Goal: Information Seeking & Learning: Learn about a topic

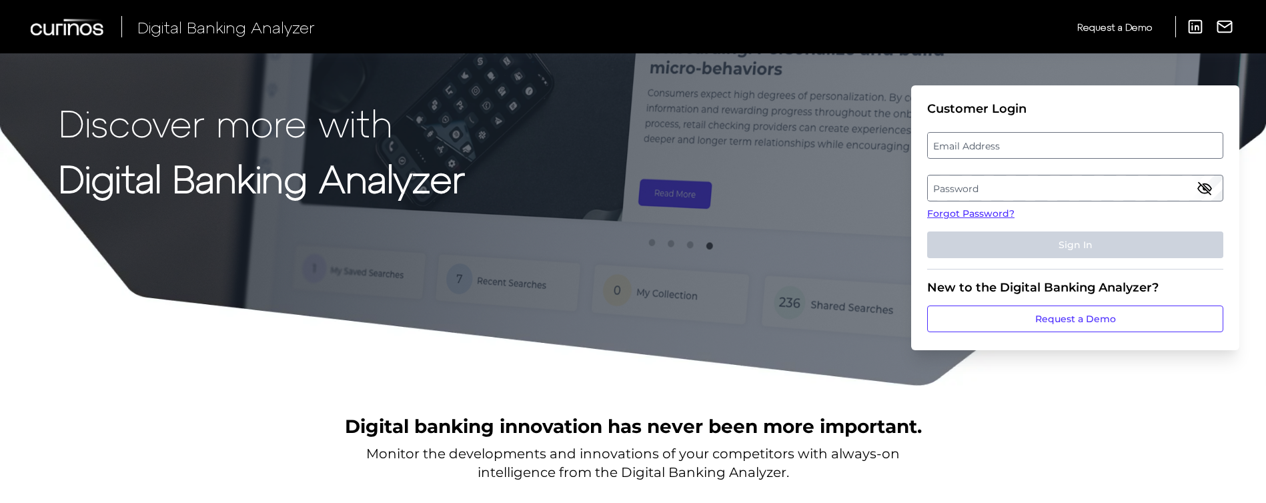
click at [1038, 126] on fieldset "Customer Login Email Address Password Forgot Password? Sign In" at bounding box center [1075, 185] width 296 height 168
click at [1034, 141] on label "Email Address" at bounding box center [1075, 145] width 294 height 24
click at [1034, 141] on input "email" at bounding box center [1075, 145] width 296 height 27
type input "[PERSON_NAME][EMAIL_ADDRESS][PERSON_NAME][DOMAIN_NAME]"
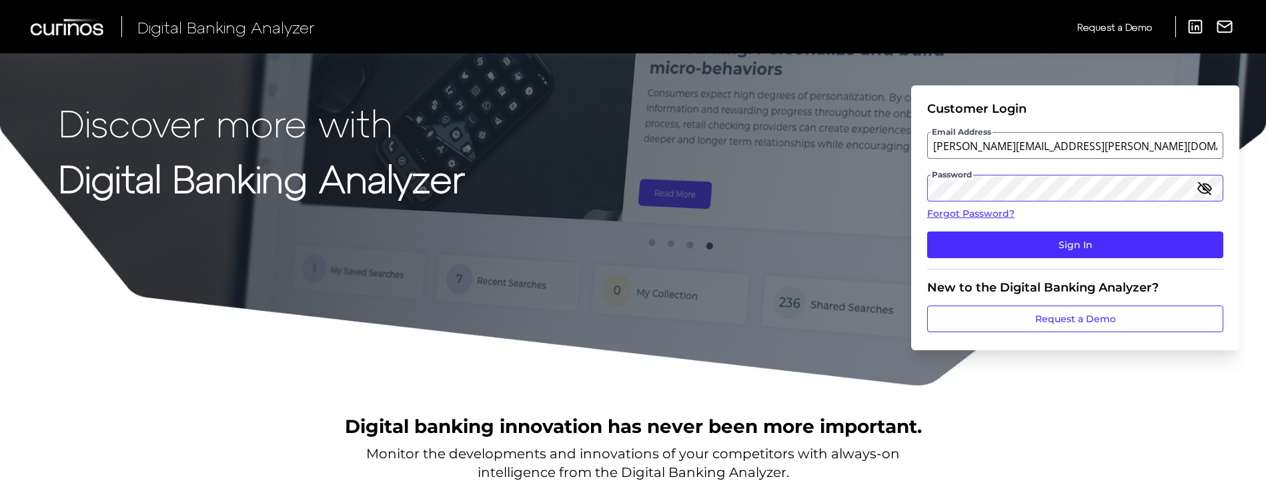
click at [927, 232] on button "Sign In" at bounding box center [1075, 245] width 296 height 27
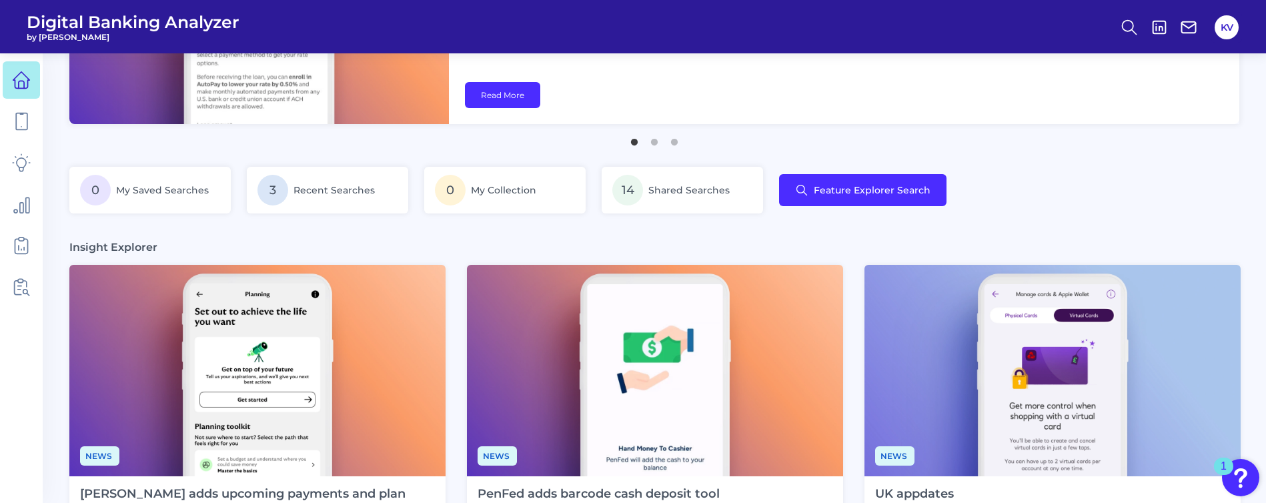
scroll to position [89, 0]
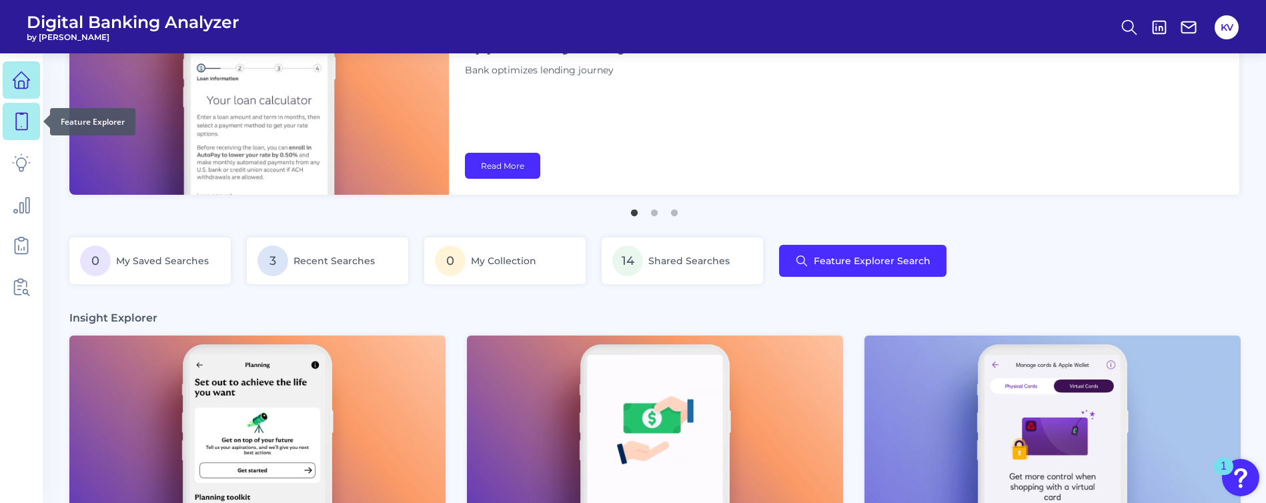
click at [22, 127] on icon at bounding box center [21, 121] width 19 height 19
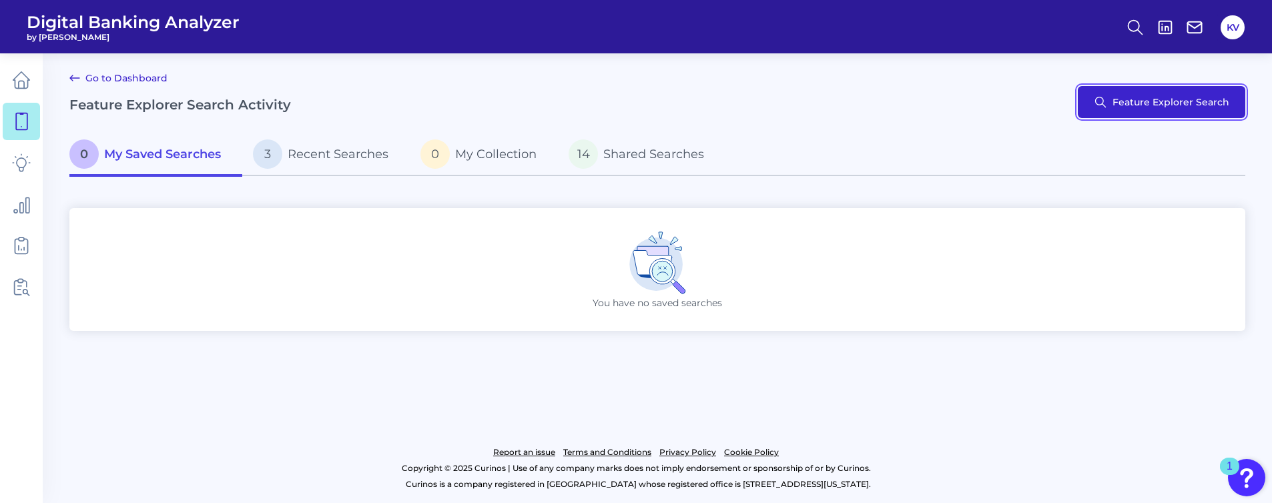
click at [1145, 101] on button "Feature Explorer Search" at bounding box center [1161, 102] width 167 height 32
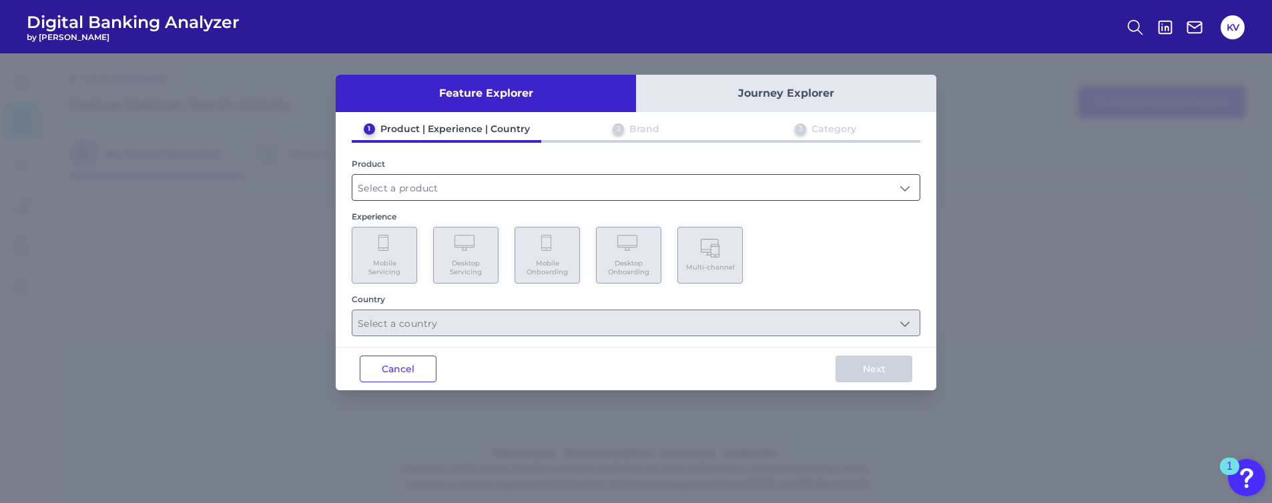
click at [498, 184] on input "text" at bounding box center [635, 187] width 567 height 25
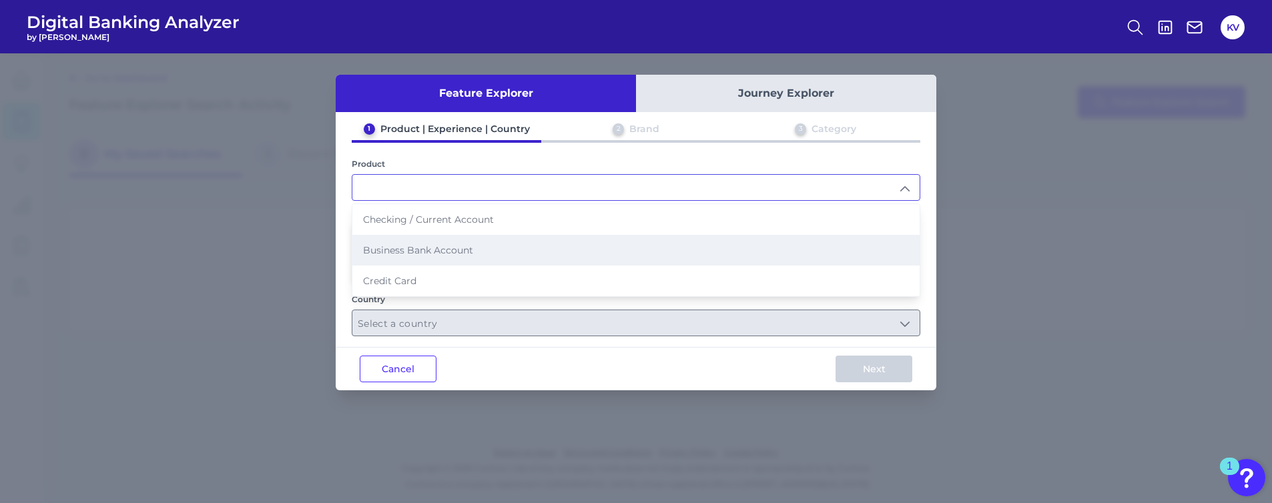
click at [492, 248] on li "Business Bank Account" at bounding box center [635, 250] width 567 height 31
type input "Business Bank Account"
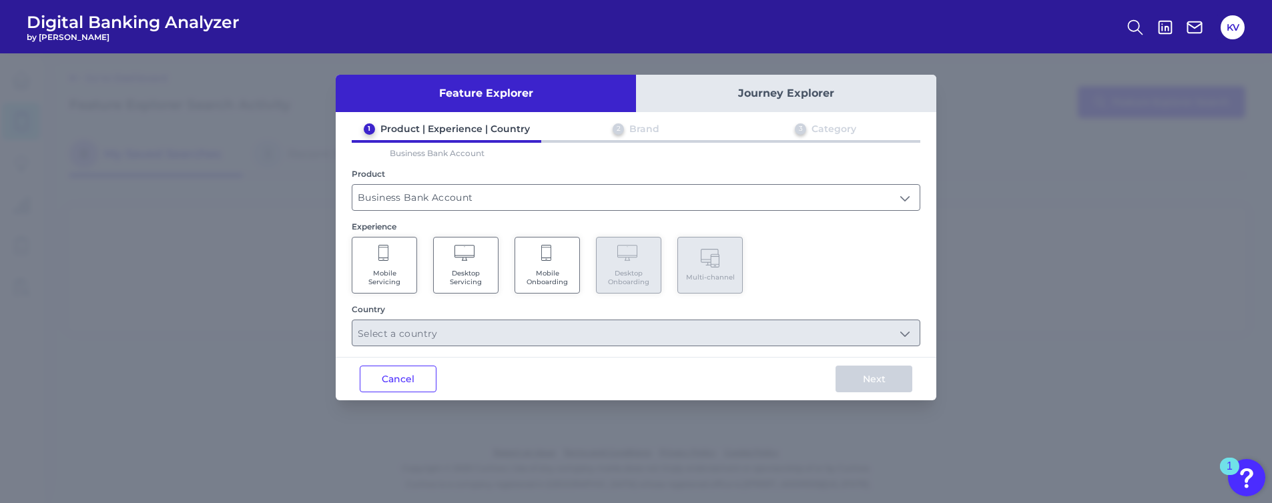
click at [385, 270] on span "Mobile Servicing" at bounding box center [384, 277] width 51 height 17
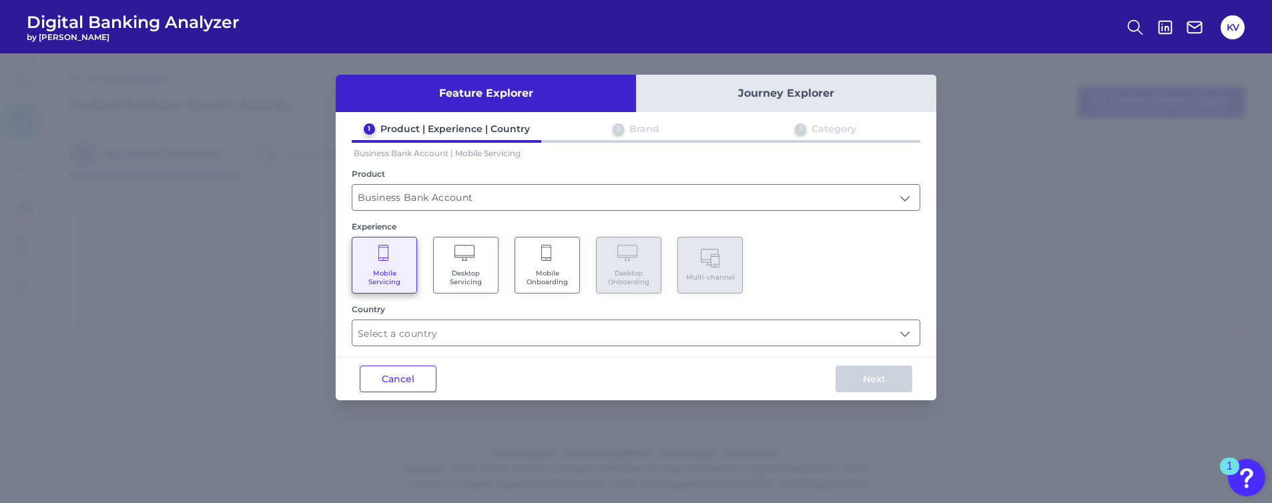
click at [469, 269] on span "Desktop Servicing" at bounding box center [465, 277] width 51 height 17
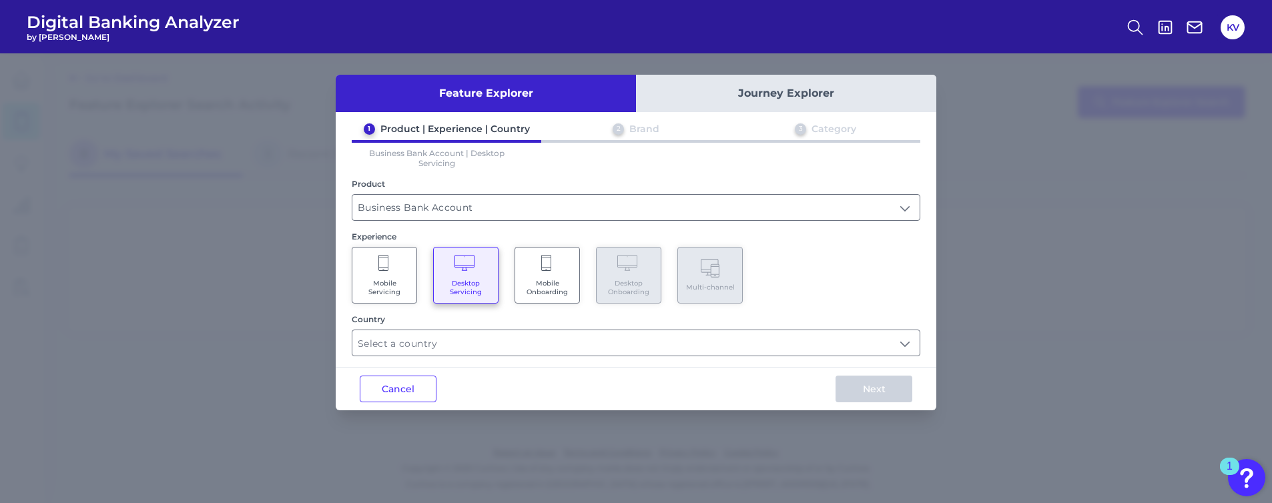
click at [536, 269] on Onboarding "Mobile Onboarding" at bounding box center [546, 275] width 65 height 57
click at [384, 270] on icon at bounding box center [384, 264] width 12 height 19
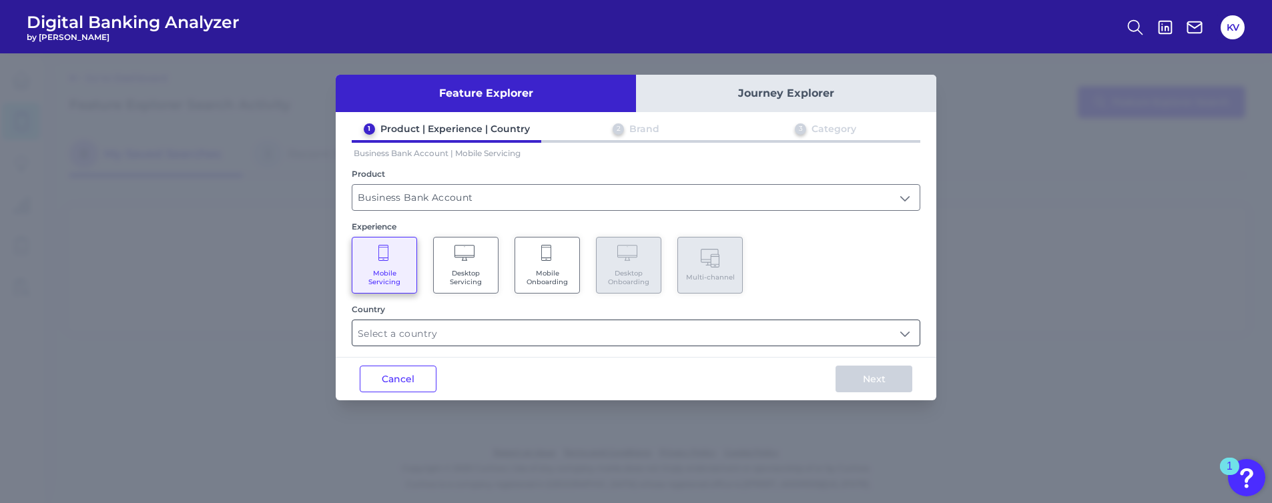
click at [508, 333] on input "text" at bounding box center [635, 332] width 567 height 25
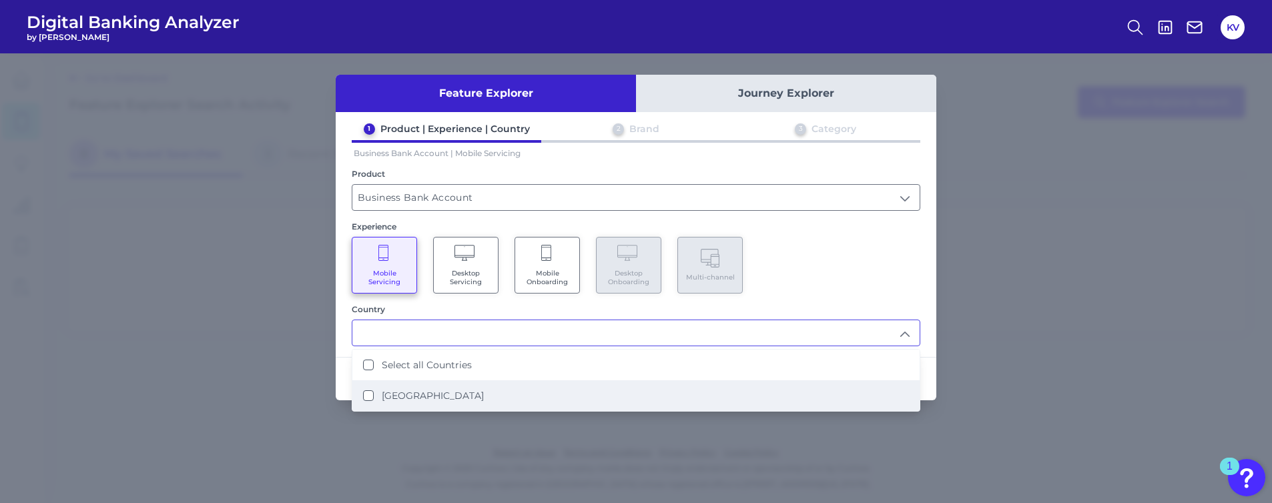
click at [477, 398] on li "[GEOGRAPHIC_DATA]" at bounding box center [635, 395] width 567 height 31
type input "Select all Countries"
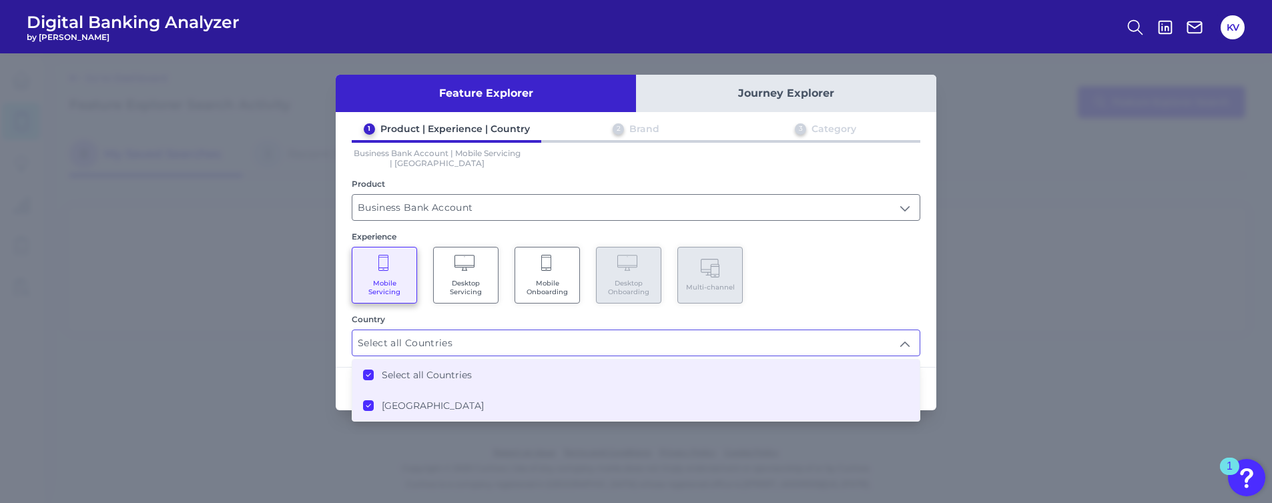
click at [832, 287] on div "Mobile Servicing Desktop Servicing Mobile Onboarding Desktop Onboarding Multi-c…" at bounding box center [636, 275] width 568 height 57
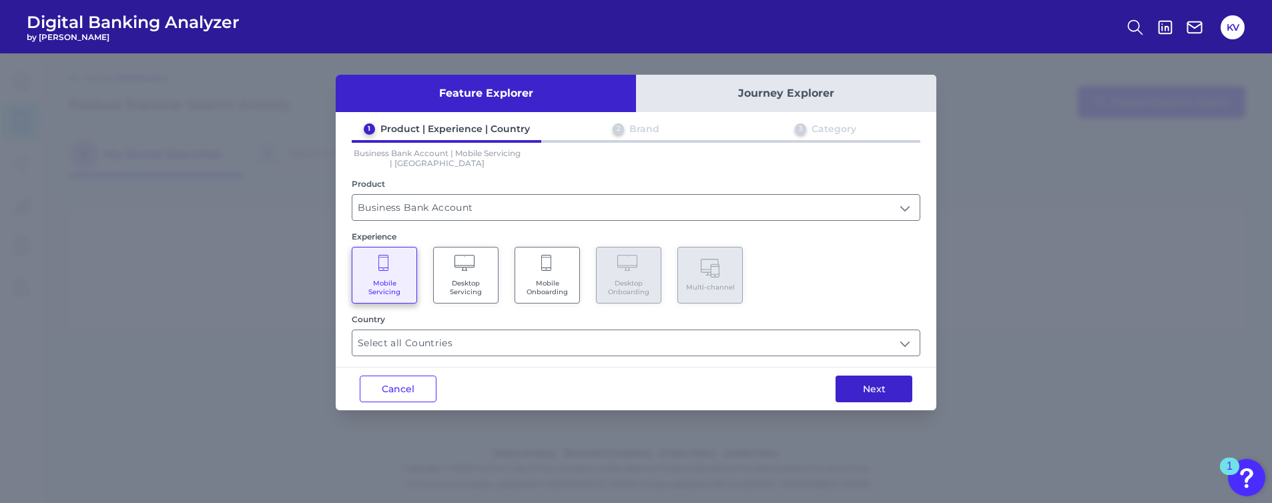
click at [871, 385] on button "Next" at bounding box center [873, 389] width 77 height 27
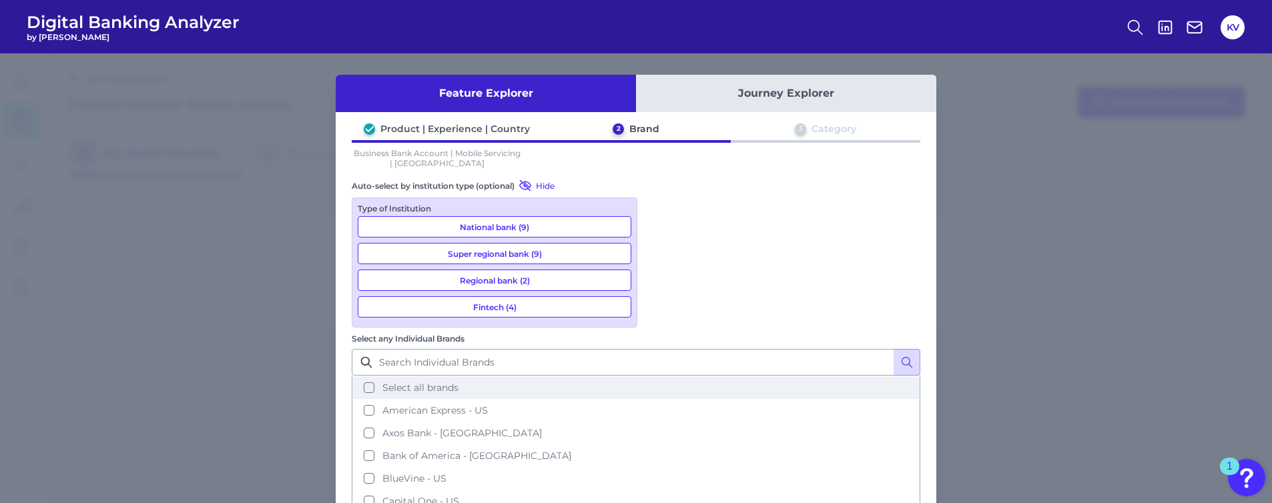
click at [458, 382] on span "Select all brands" at bounding box center [420, 388] width 76 height 12
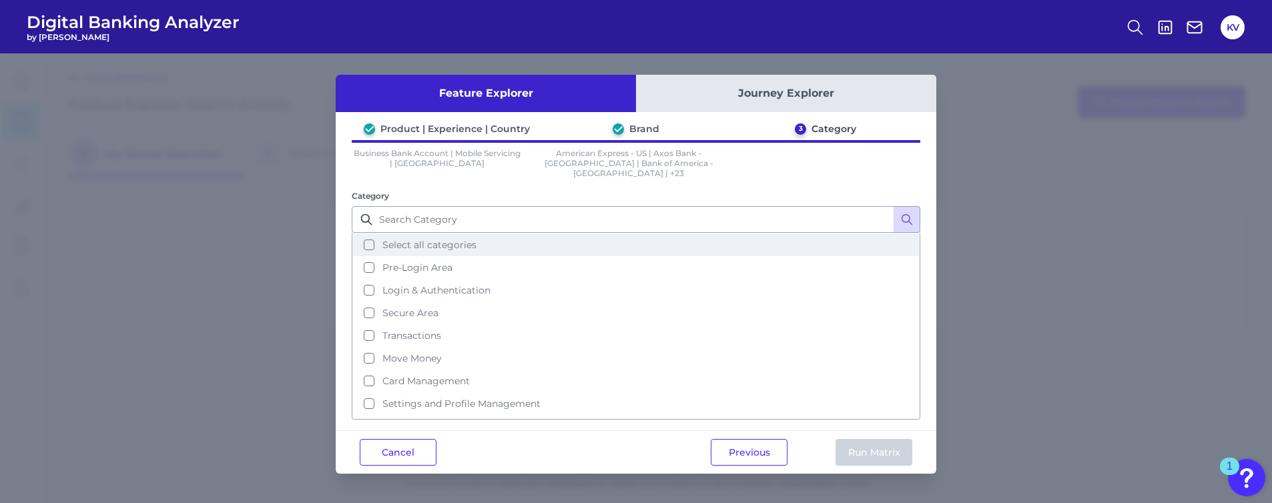
click at [430, 239] on span "Select all categories" at bounding box center [429, 245] width 94 height 12
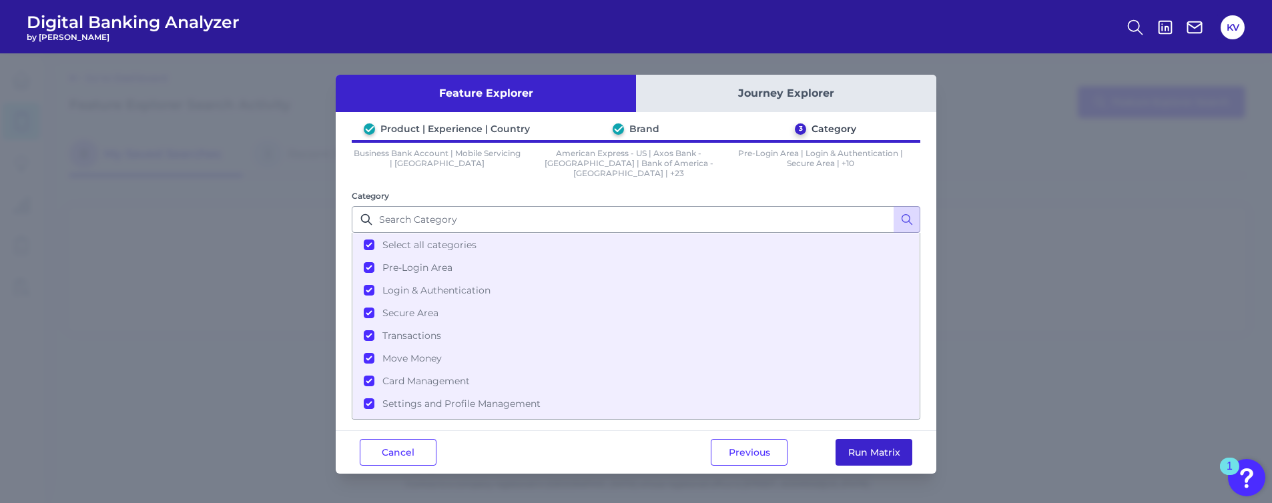
click at [857, 448] on button "Run Matrix" at bounding box center [873, 452] width 77 height 27
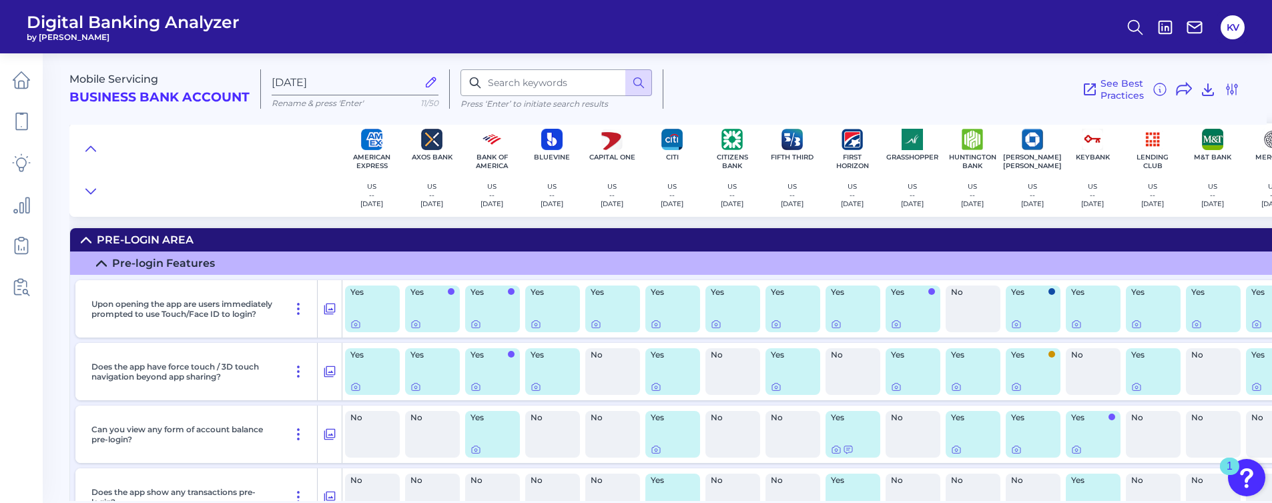
click at [105, 260] on icon at bounding box center [101, 263] width 11 height 11
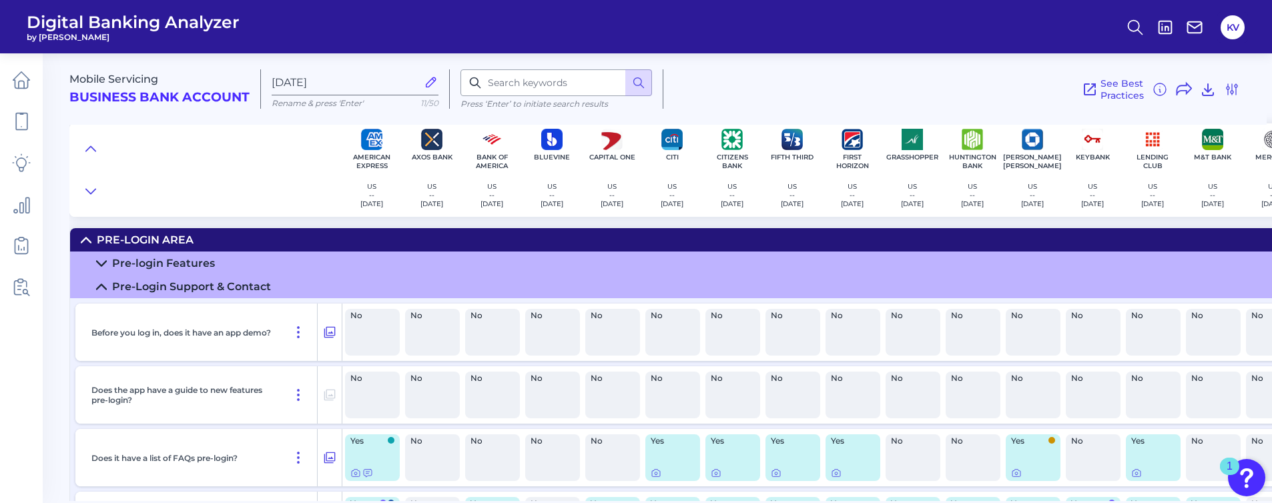
click at [103, 279] on summary "Pre-Login Support & Contact" at bounding box center [986, 286] width 1833 height 23
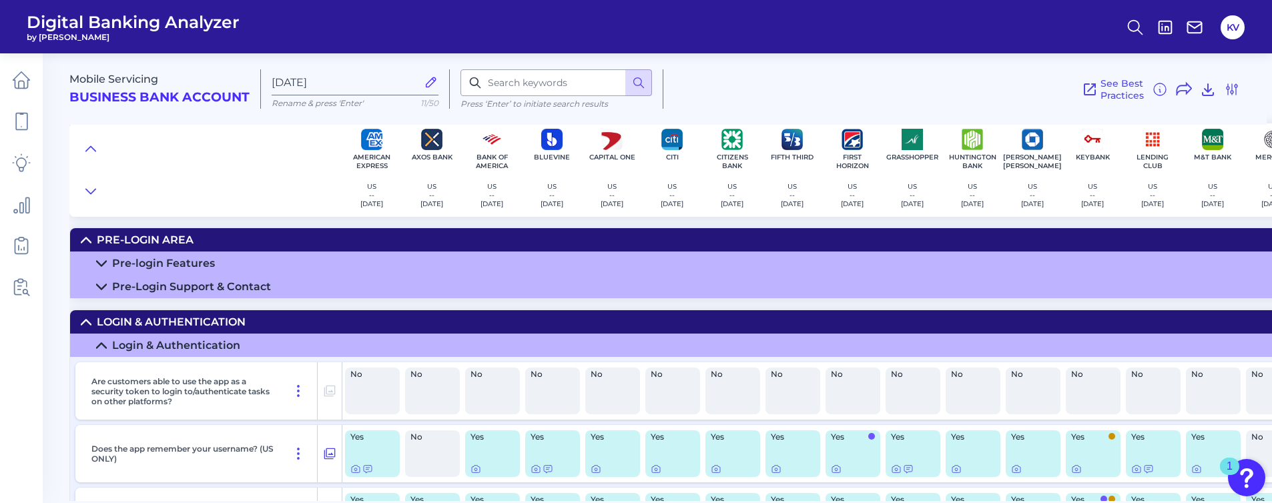
click at [97, 340] on icon at bounding box center [101, 345] width 11 height 11
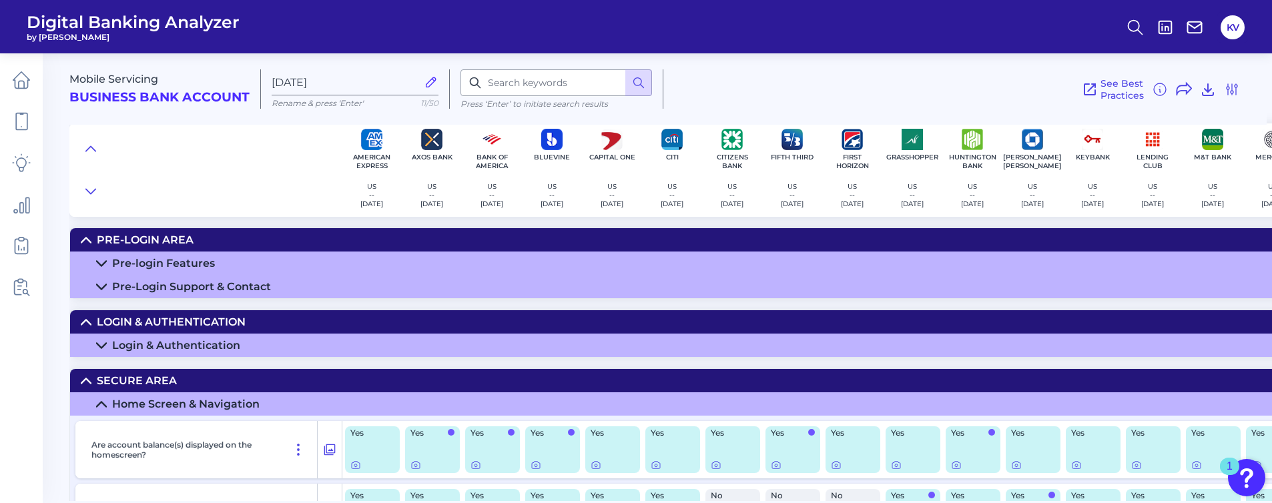
scroll to position [89, 0]
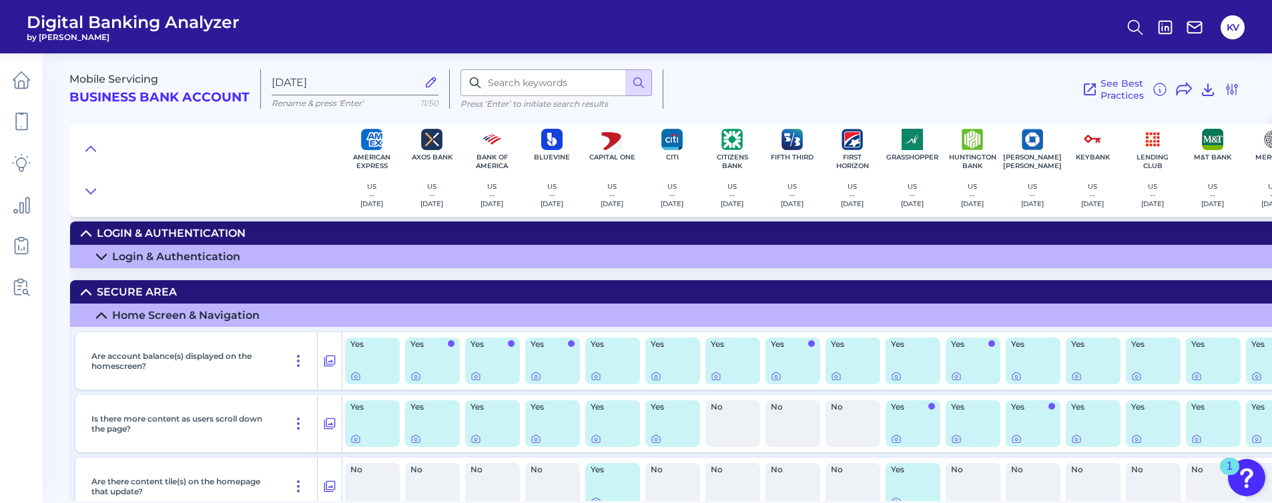
click at [101, 320] on icon at bounding box center [101, 315] width 11 height 11
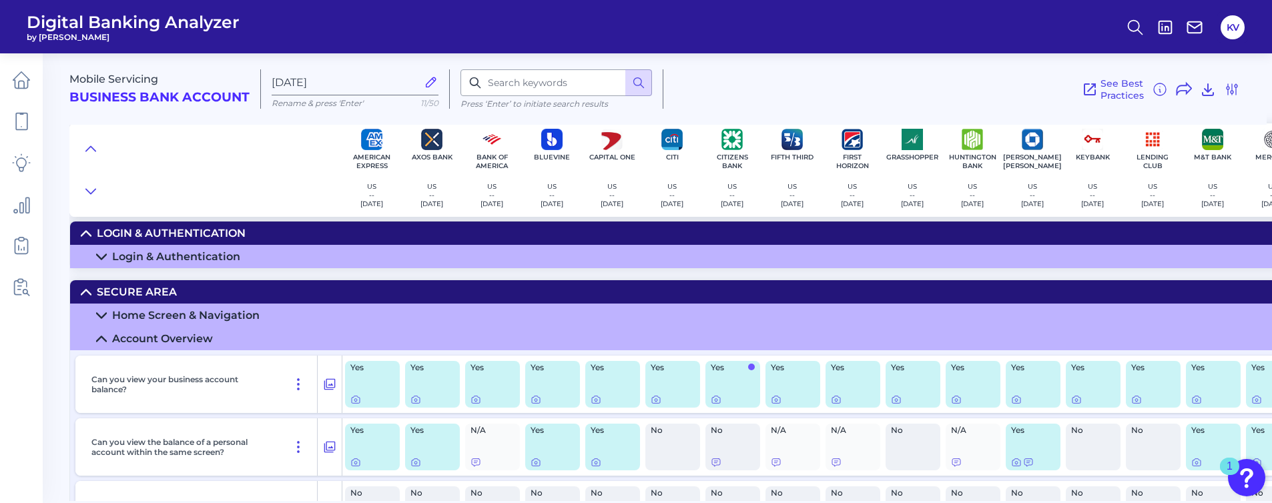
click at [93, 328] on summary "Account Overview" at bounding box center [986, 338] width 1833 height 23
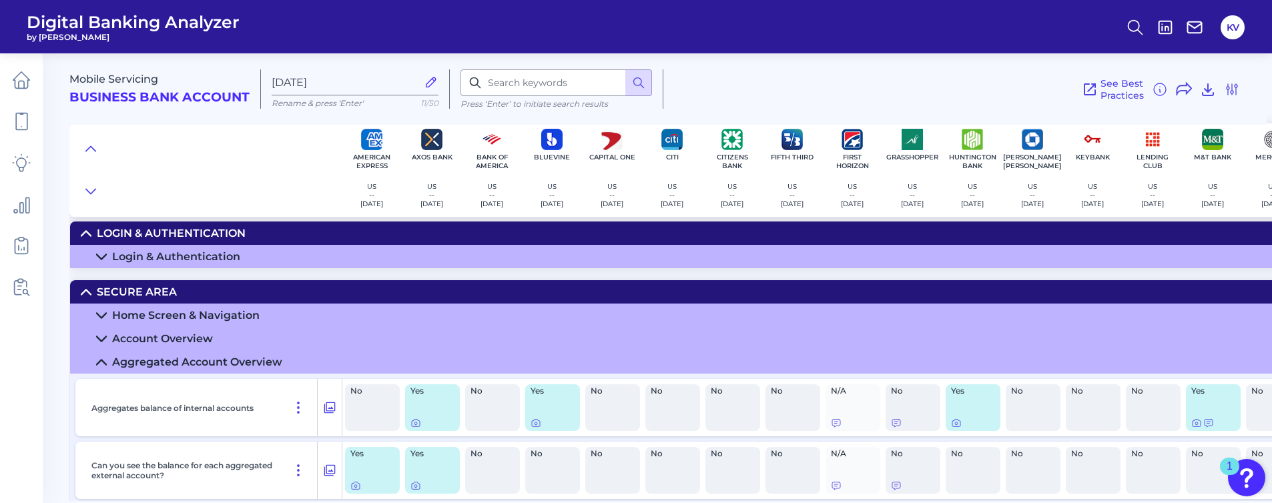
click at [106, 357] on icon at bounding box center [101, 362] width 11 height 11
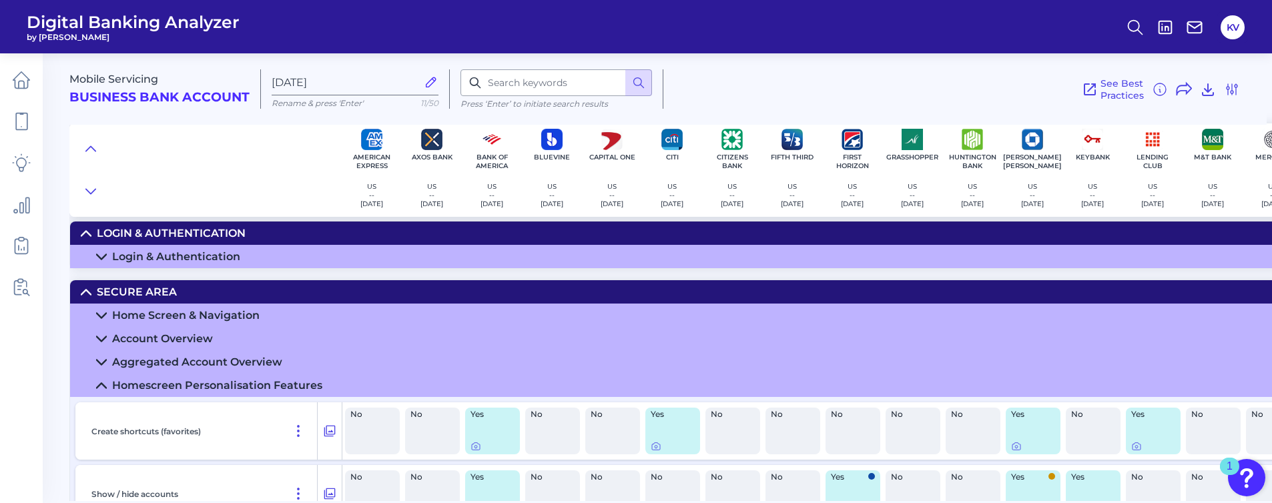
click at [103, 384] on icon at bounding box center [101, 385] width 9 height 5
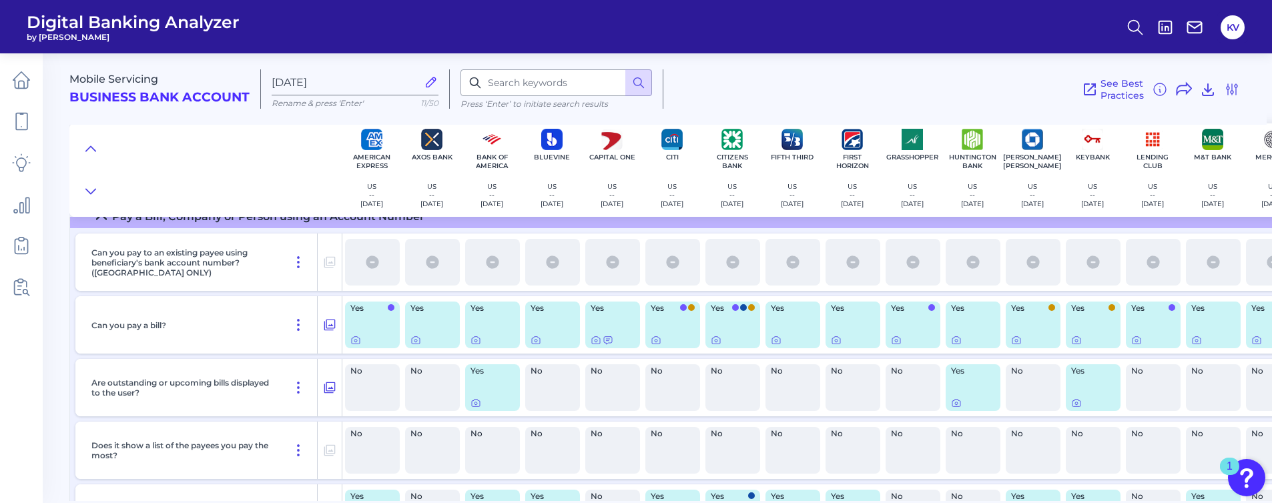
scroll to position [2224, 0]
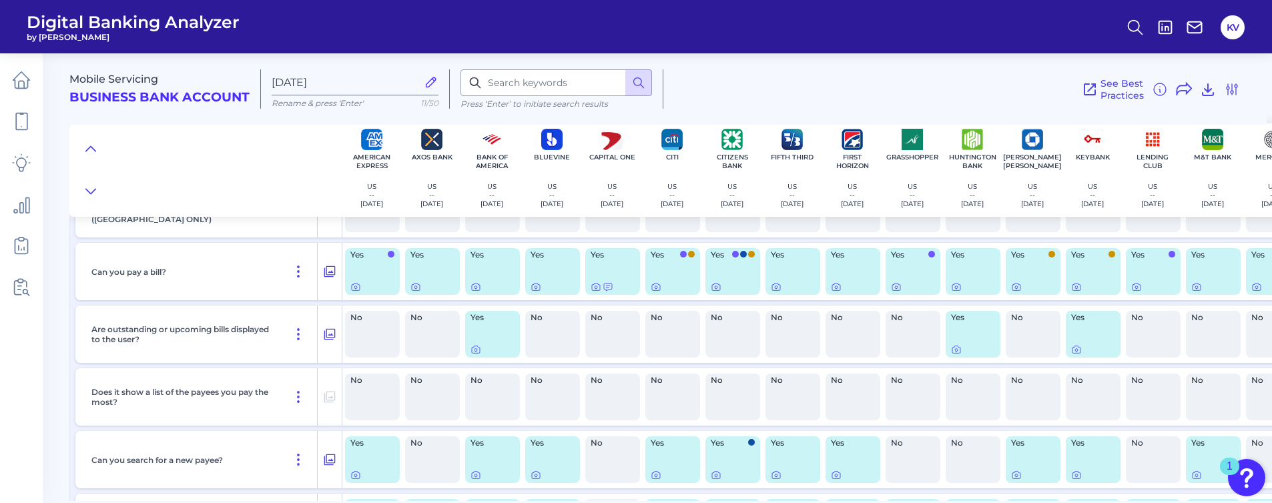
click at [663, 267] on div "Yes" at bounding box center [672, 271] width 55 height 47
click at [657, 291] on icon at bounding box center [656, 287] width 11 height 11
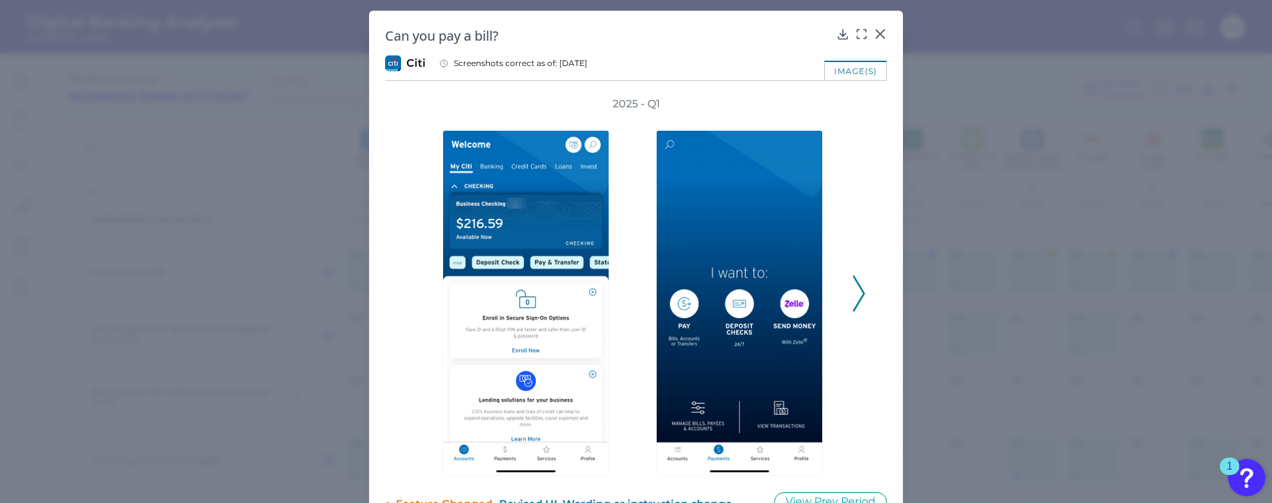
click at [858, 304] on icon at bounding box center [859, 294] width 12 height 36
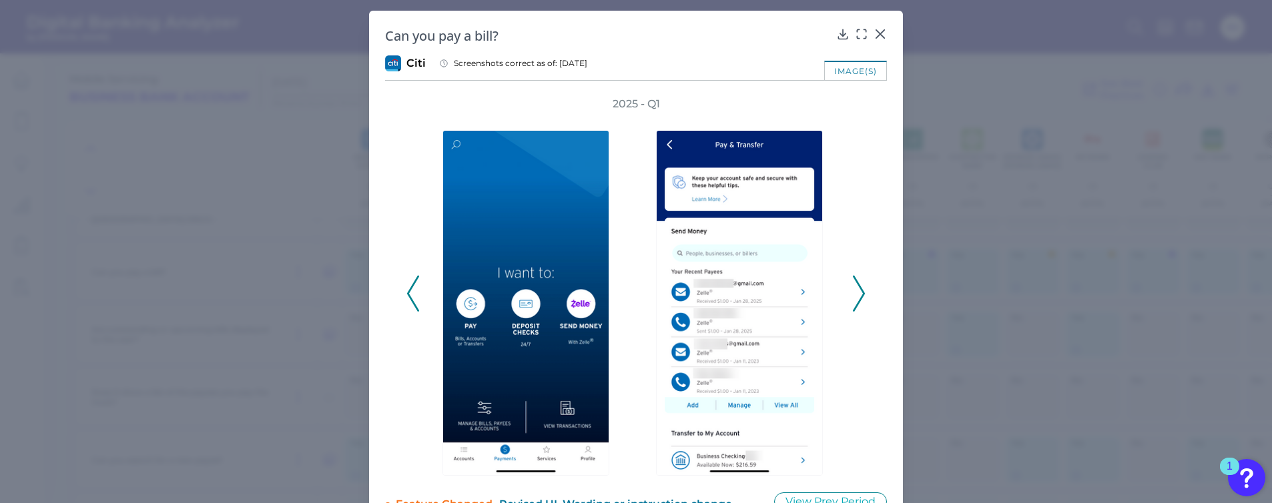
click at [858, 304] on icon at bounding box center [859, 294] width 12 height 36
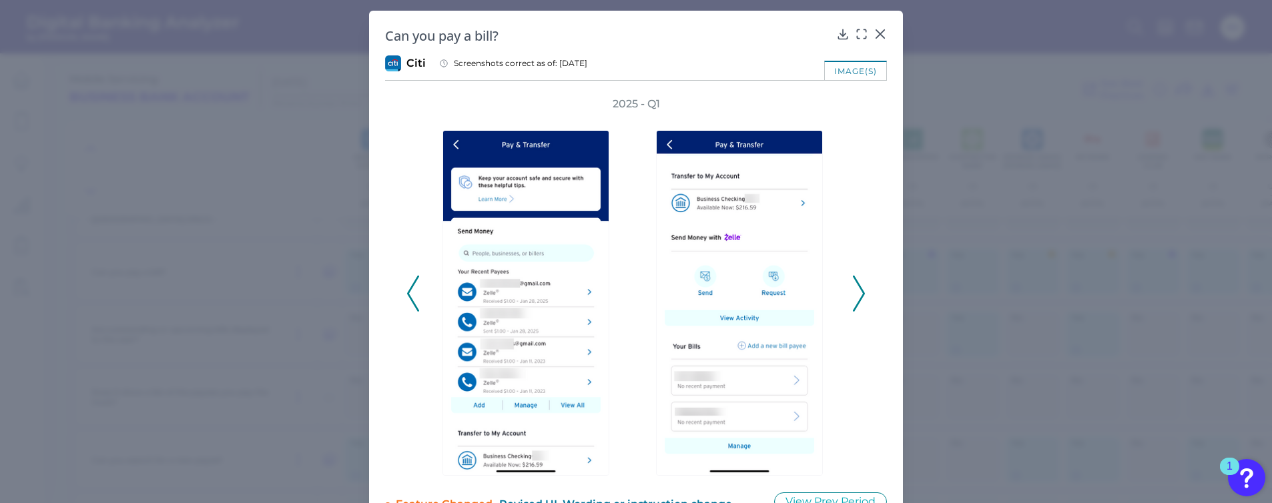
click at [884, 30] on div "Can you pay a bill? Citi Screenshots correct as of: [DATE] image(s) 2025 - Q1 F…" at bounding box center [636, 269] width 534 height 517
click at [875, 37] on div at bounding box center [877, 43] width 13 height 13
click at [878, 36] on icon at bounding box center [879, 33] width 13 height 13
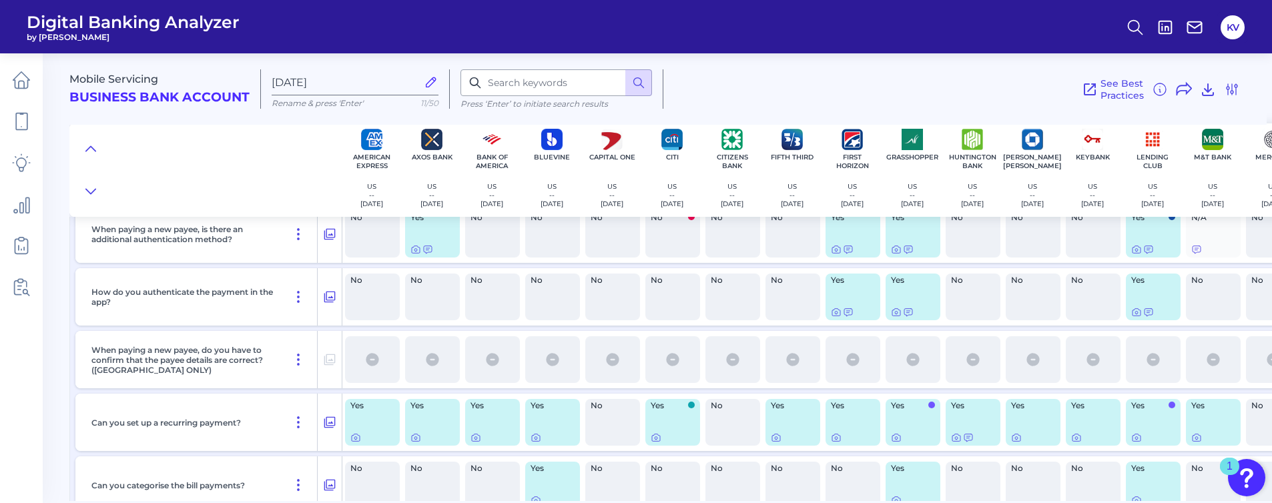
scroll to position [2580, 0]
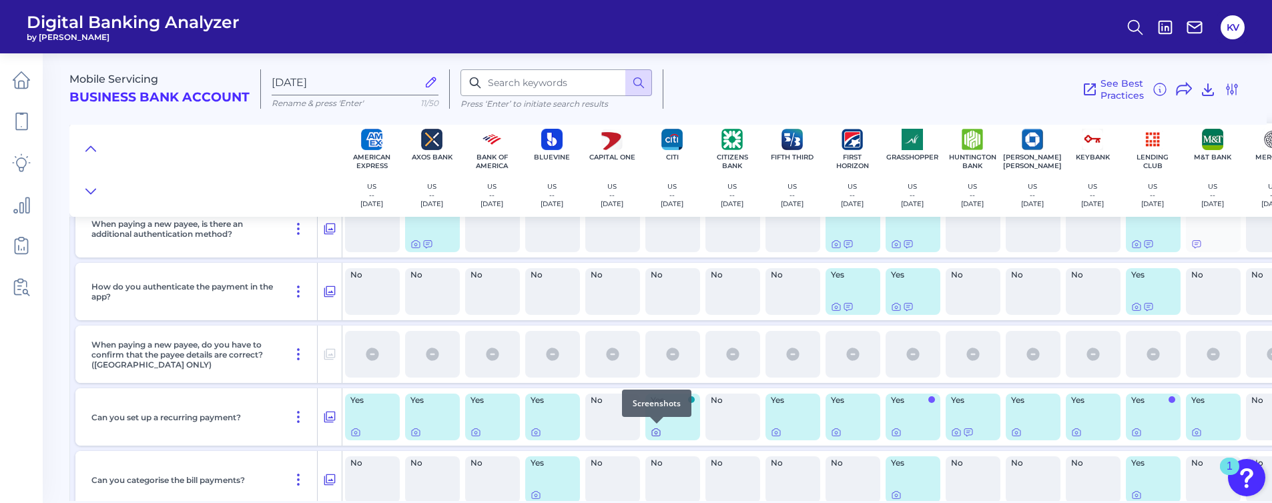
click at [653, 433] on icon at bounding box center [656, 432] width 11 height 11
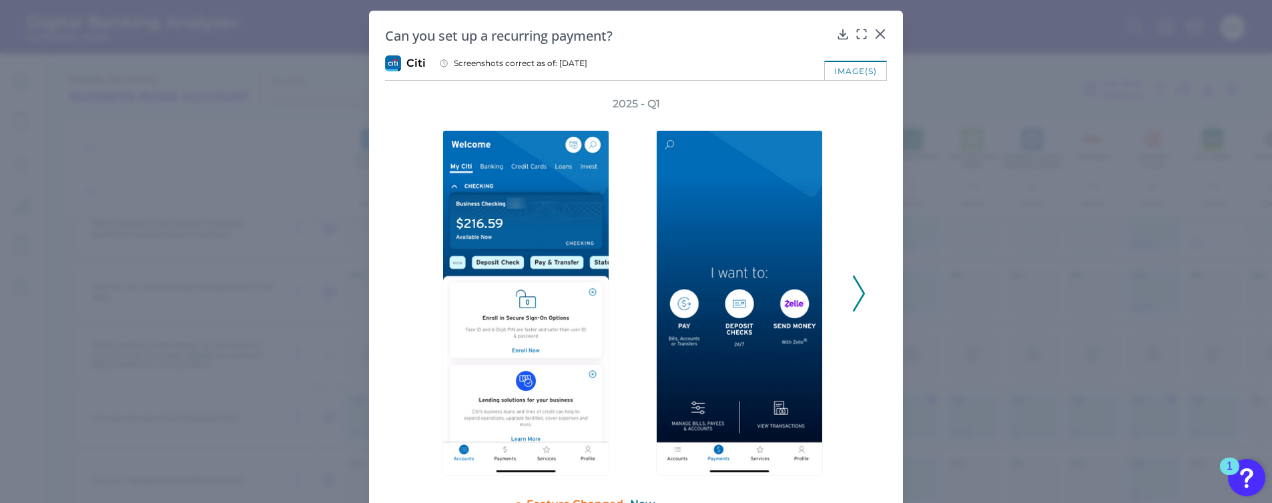
click at [869, 36] on div "Can you set up a recurring payment?" at bounding box center [636, 36] width 502 height 18
click at [876, 36] on icon at bounding box center [880, 34] width 8 height 8
